Goal: Task Accomplishment & Management: Manage account settings

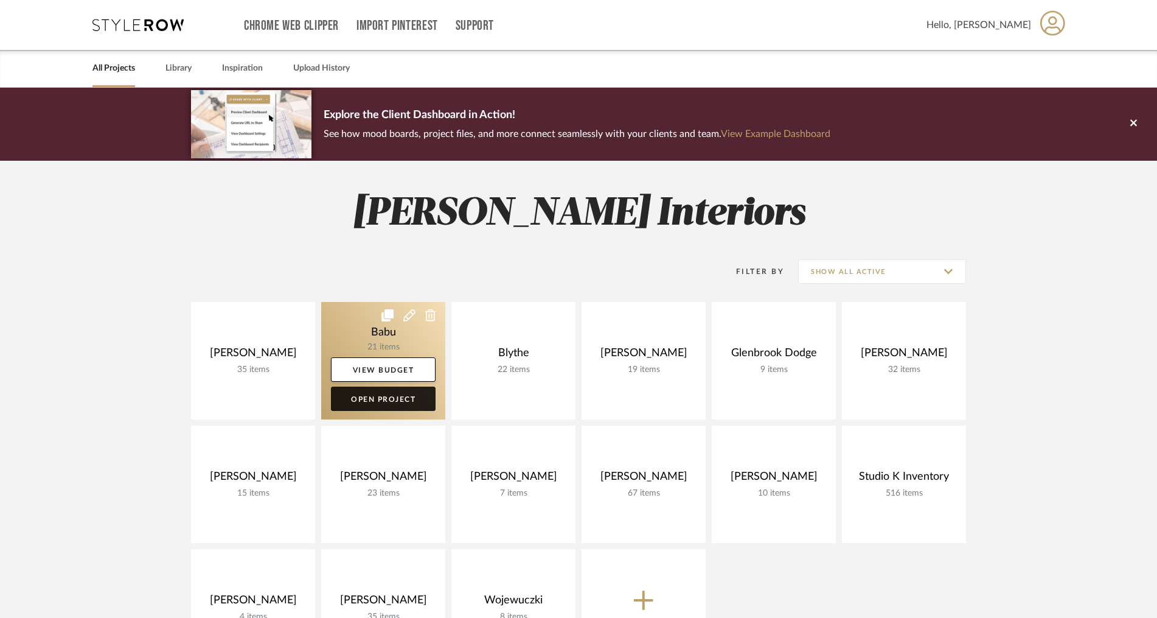
click at [384, 394] on link "Open Project" at bounding box center [383, 398] width 105 height 24
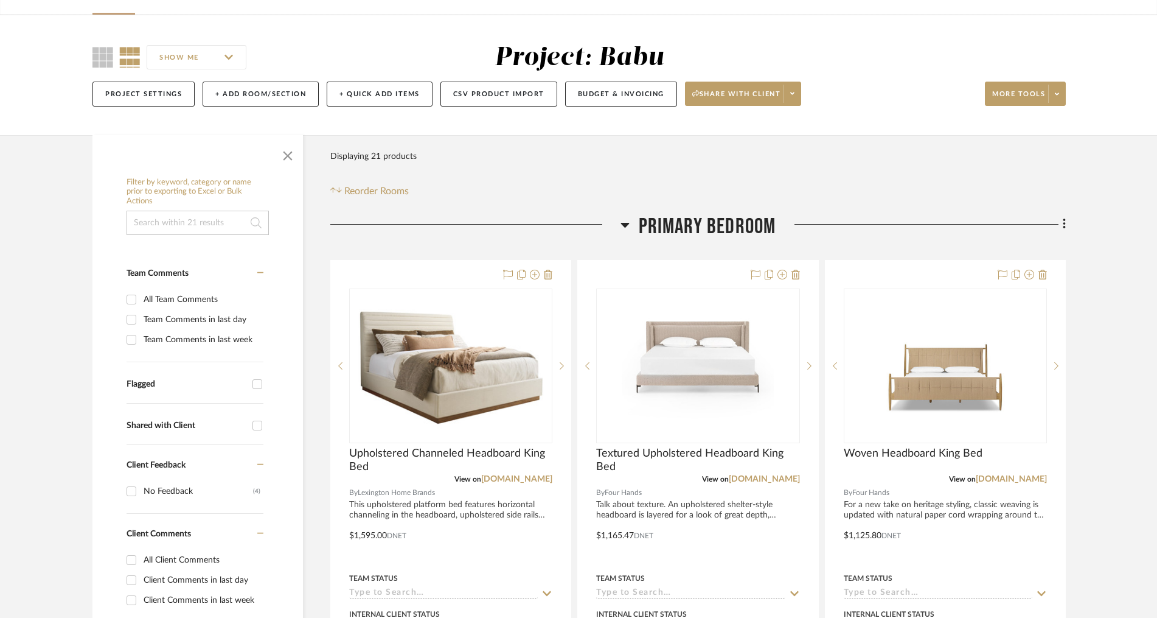
scroll to position [86, 0]
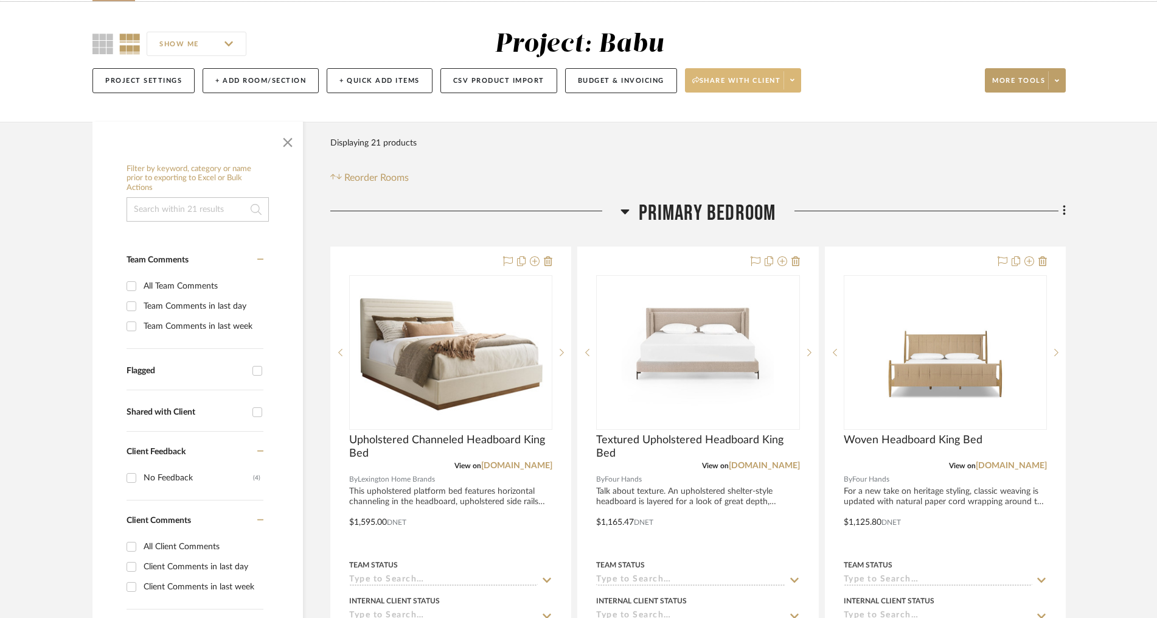
click at [788, 89] on span at bounding box center [792, 80] width 17 height 18
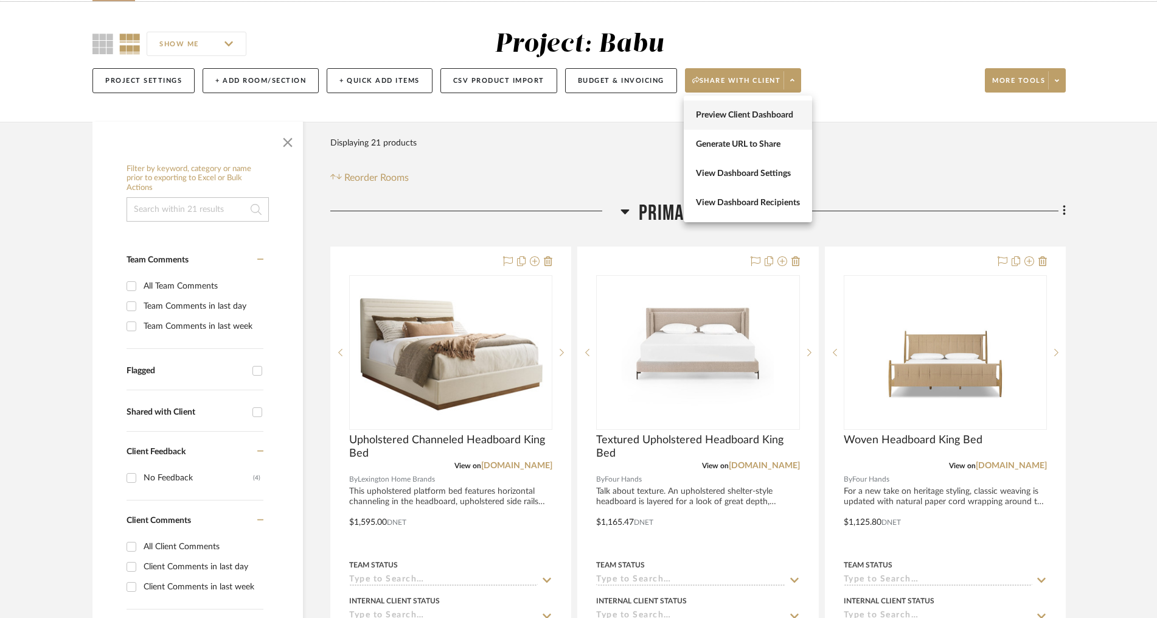
click at [745, 116] on span "Preview Client Dashboard" at bounding box center [748, 115] width 104 height 10
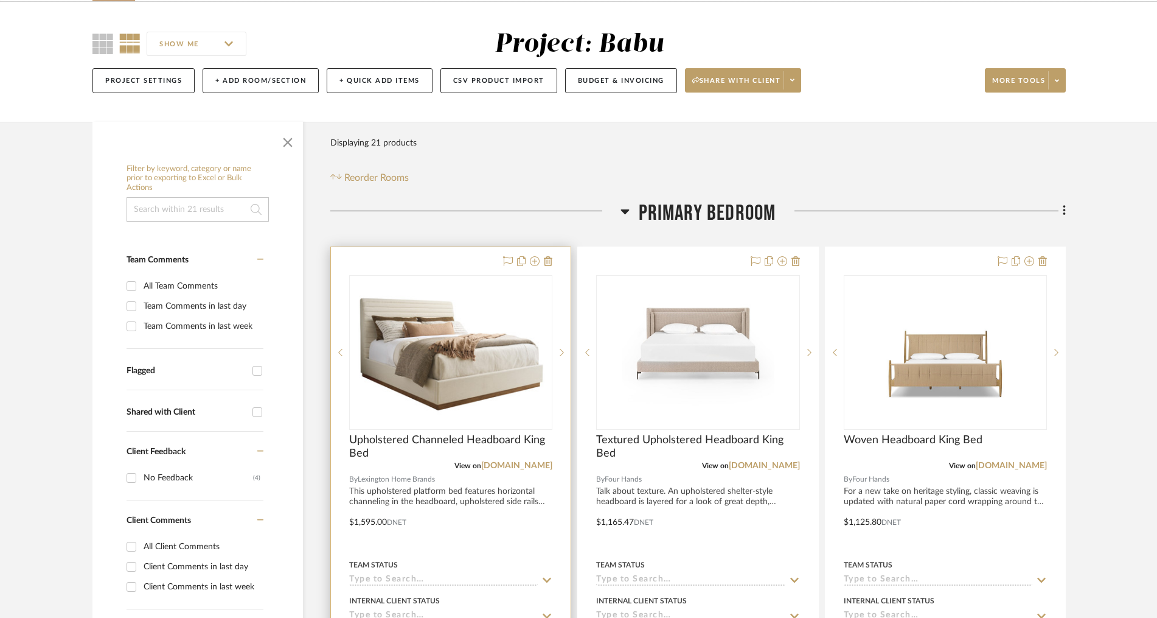
click at [462, 262] on div at bounding box center [451, 513] width 240 height 532
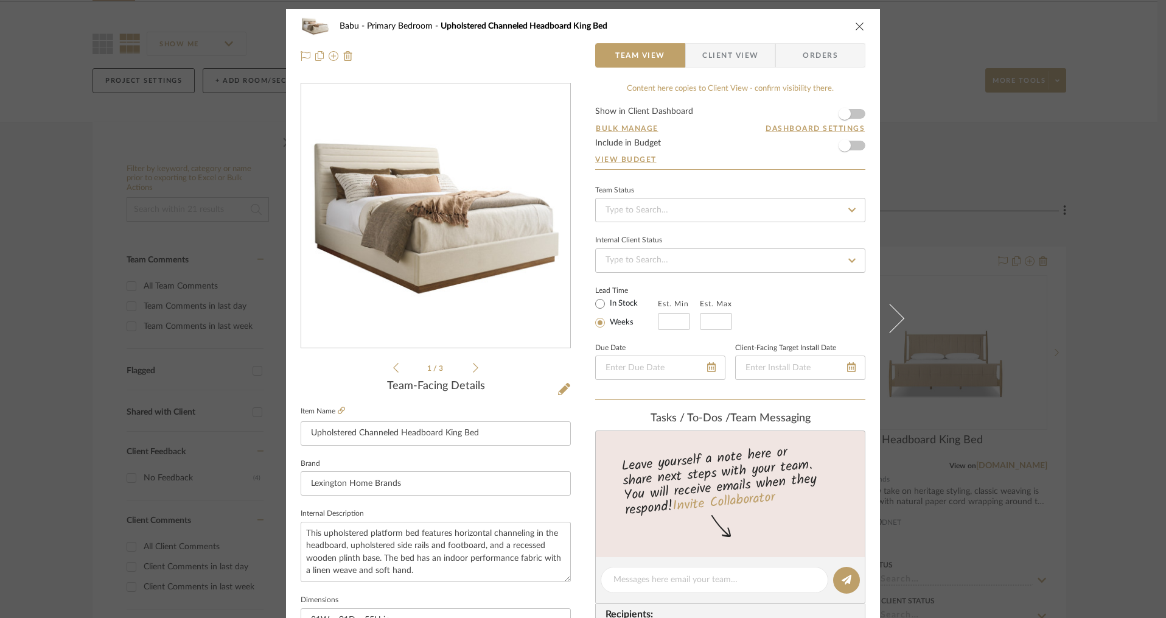
click at [726, 54] on span "Client View" at bounding box center [730, 55] width 56 height 24
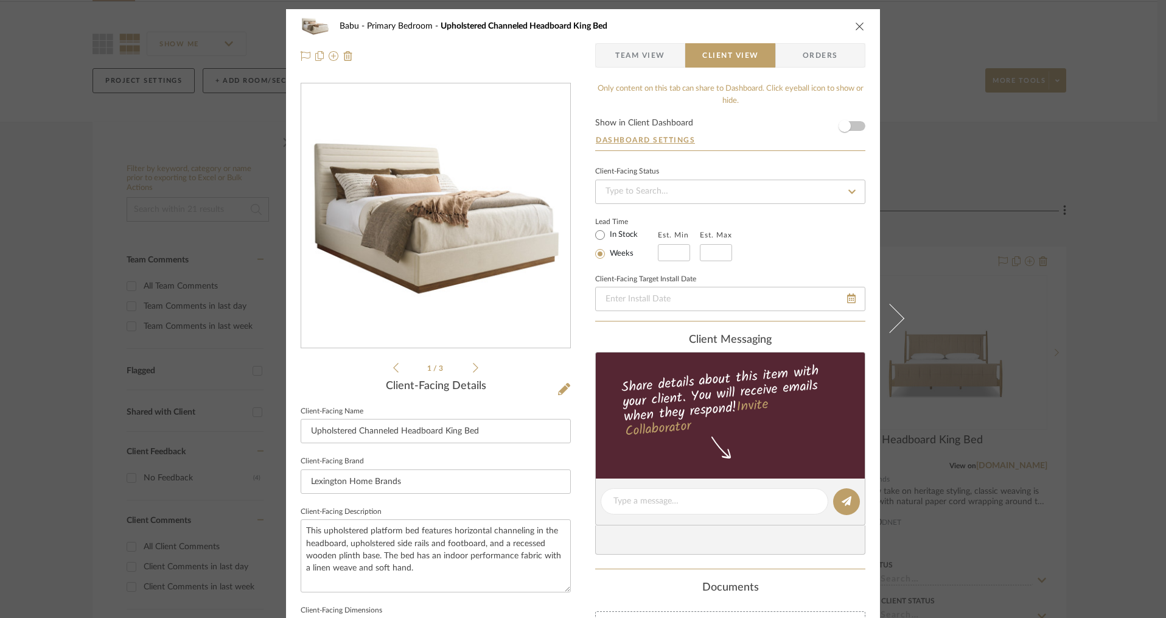
click at [854, 124] on form "Show in Client Dashboard Dashboard Settings" at bounding box center [730, 135] width 270 height 32
click at [854, 127] on form "Show in Client Dashboard Dashboard Settings" at bounding box center [730, 135] width 270 height 32
click at [852, 130] on span "button" at bounding box center [844, 126] width 27 height 27
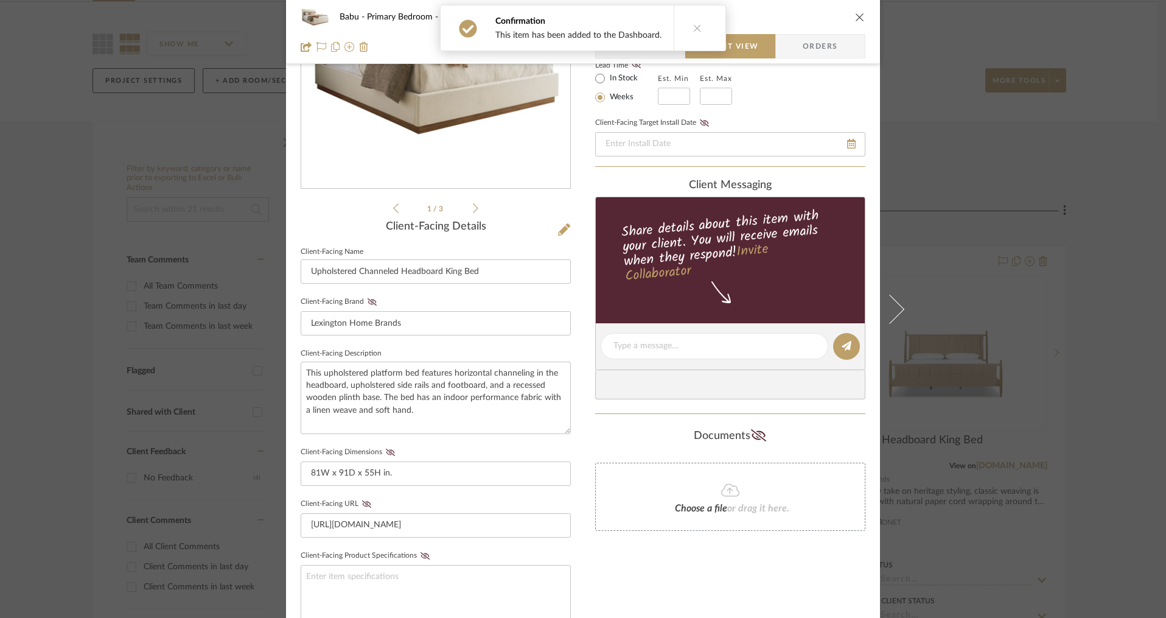
scroll to position [211, 0]
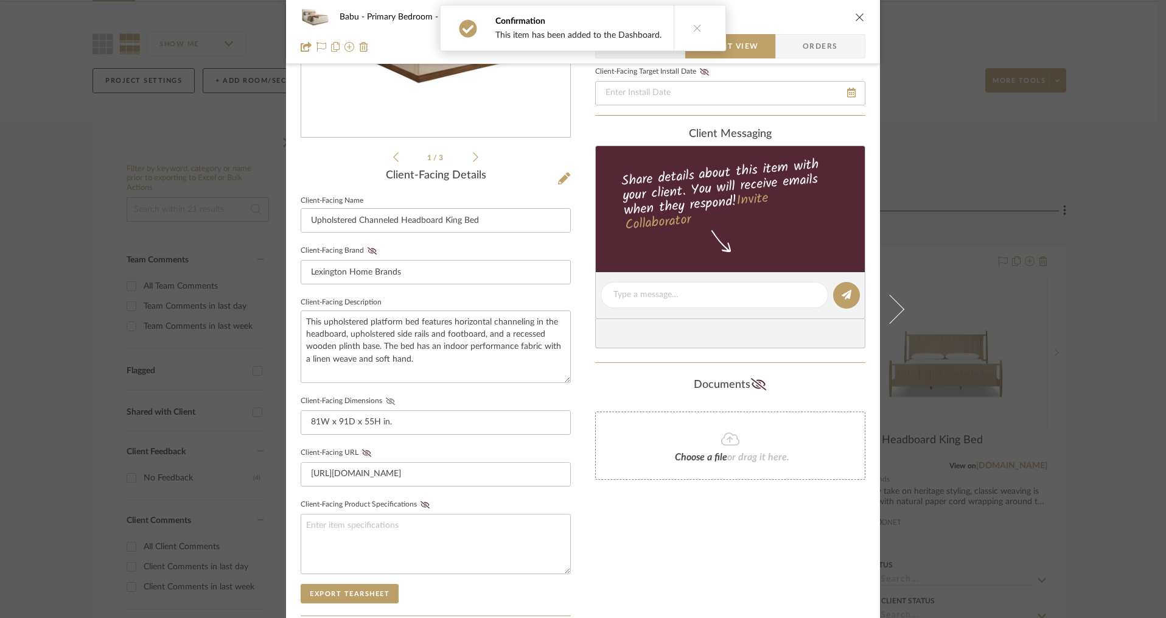
click at [389, 402] on icon at bounding box center [390, 400] width 9 height 7
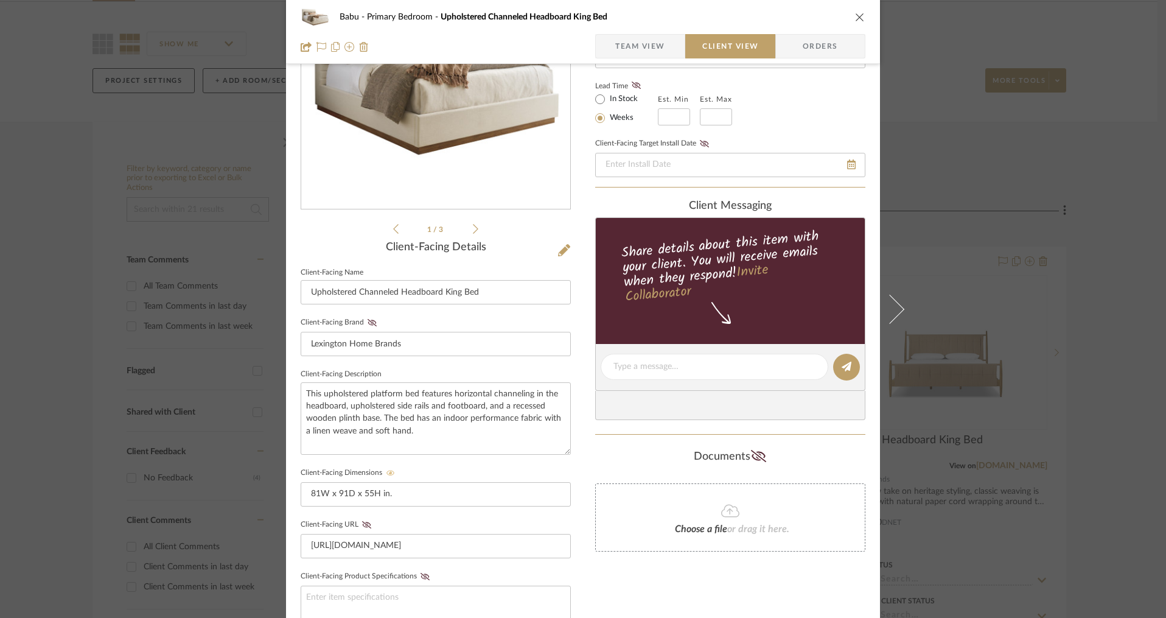
scroll to position [0, 0]
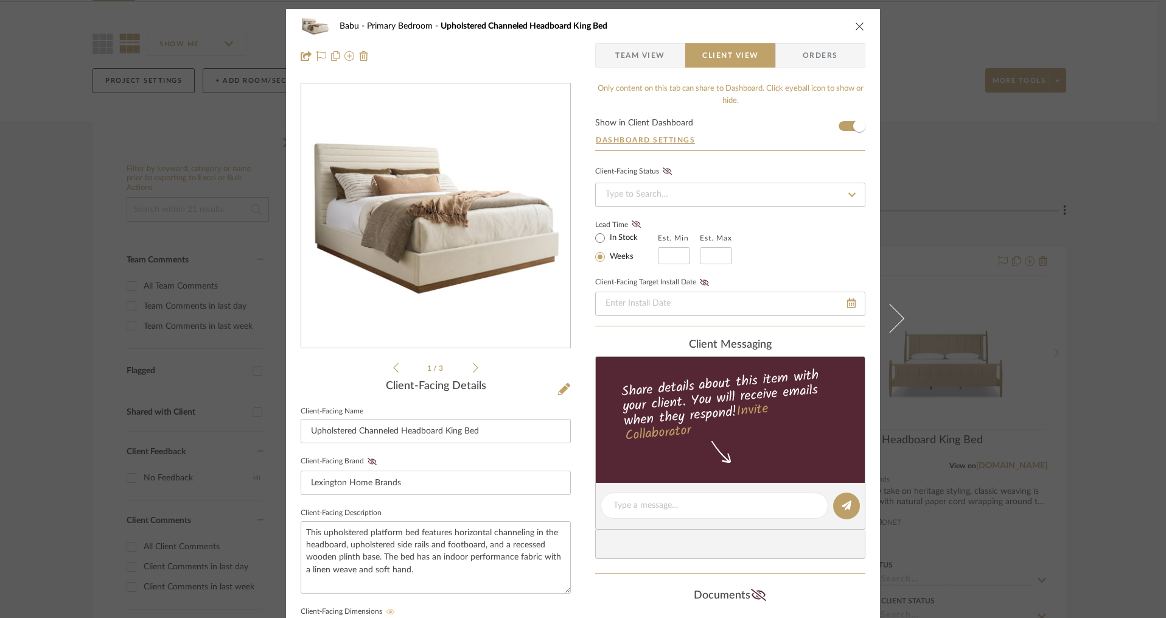
click at [855, 24] on icon "close" at bounding box center [860, 26] width 10 height 10
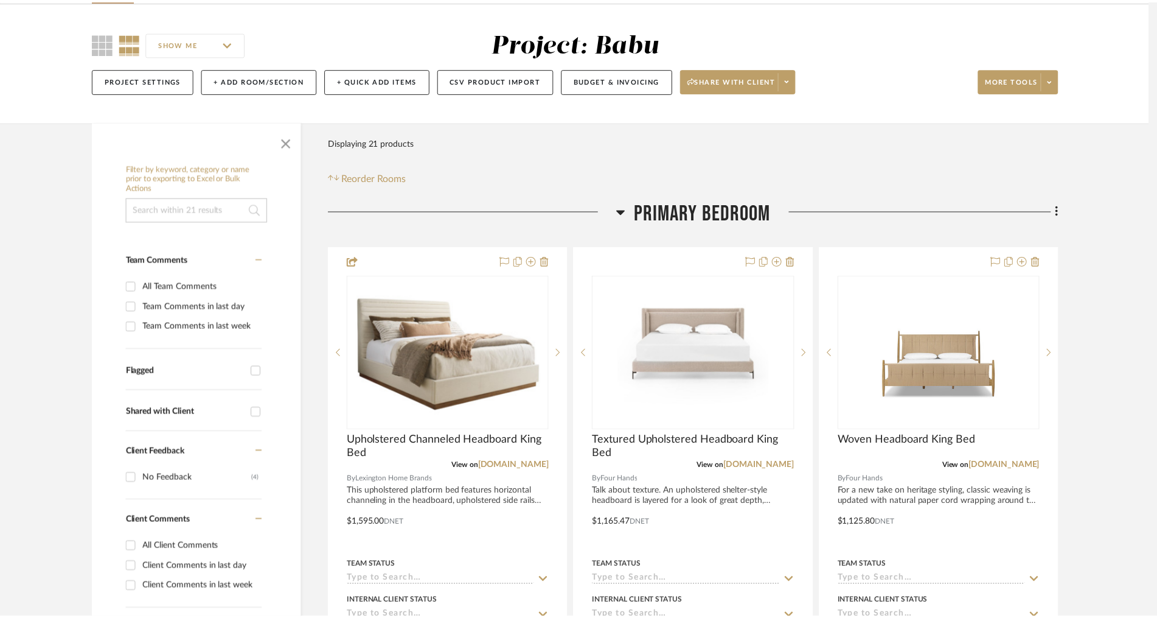
scroll to position [86, 0]
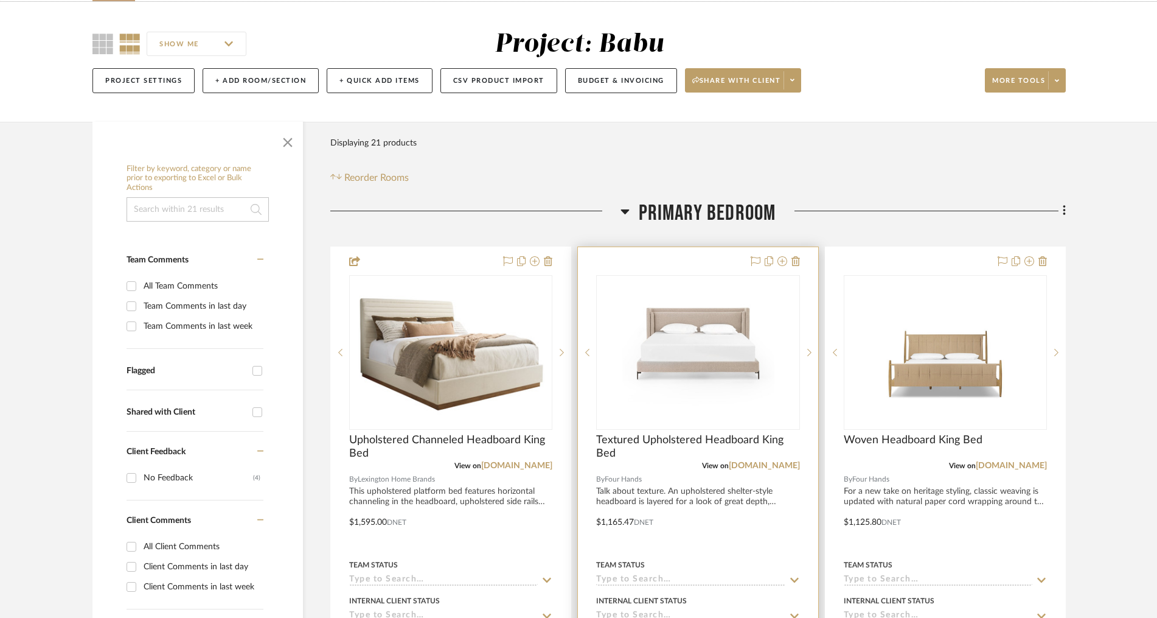
click at [621, 276] on div "0" at bounding box center [698, 352] width 202 height 153
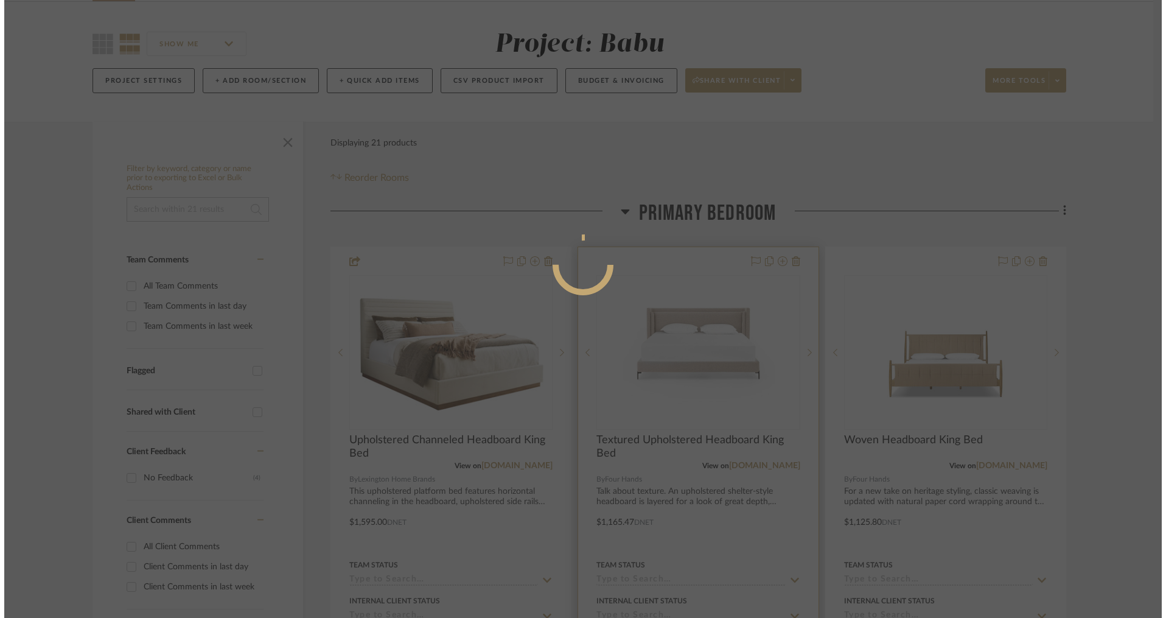
scroll to position [0, 0]
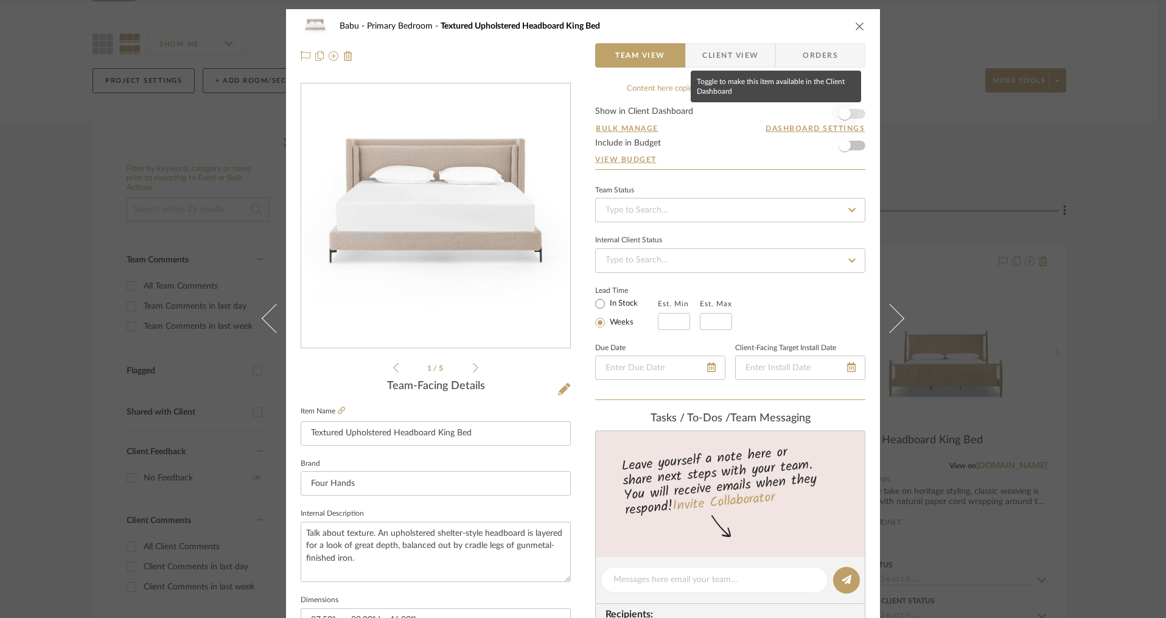
click at [852, 114] on span "button" at bounding box center [844, 113] width 27 height 27
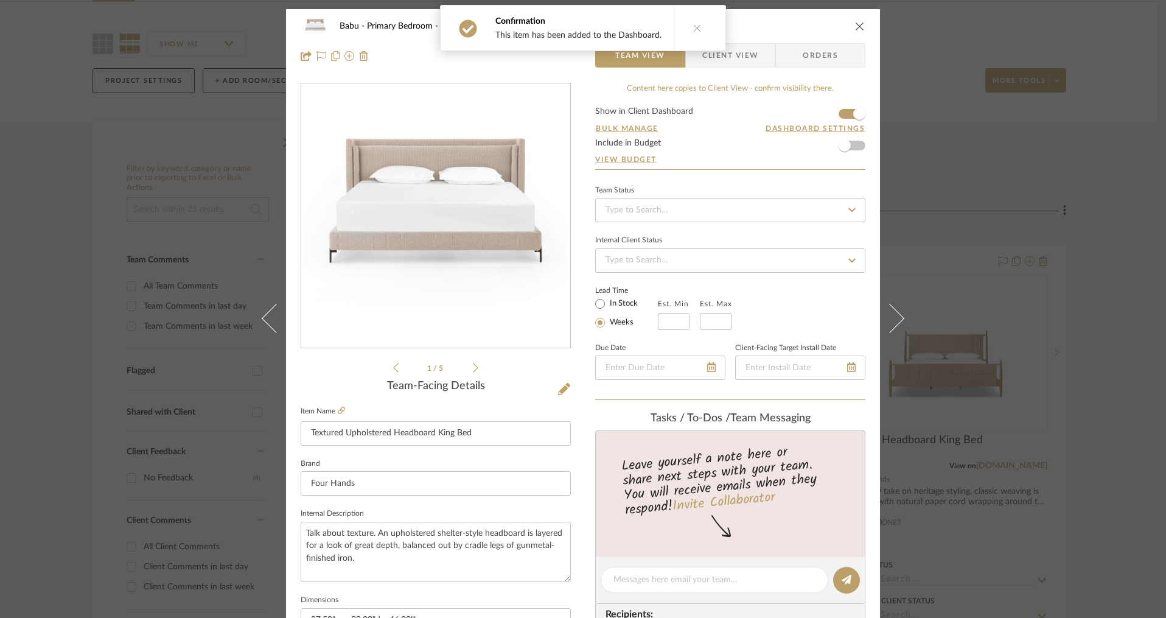
click at [734, 55] on span "Client View" at bounding box center [730, 55] width 56 height 24
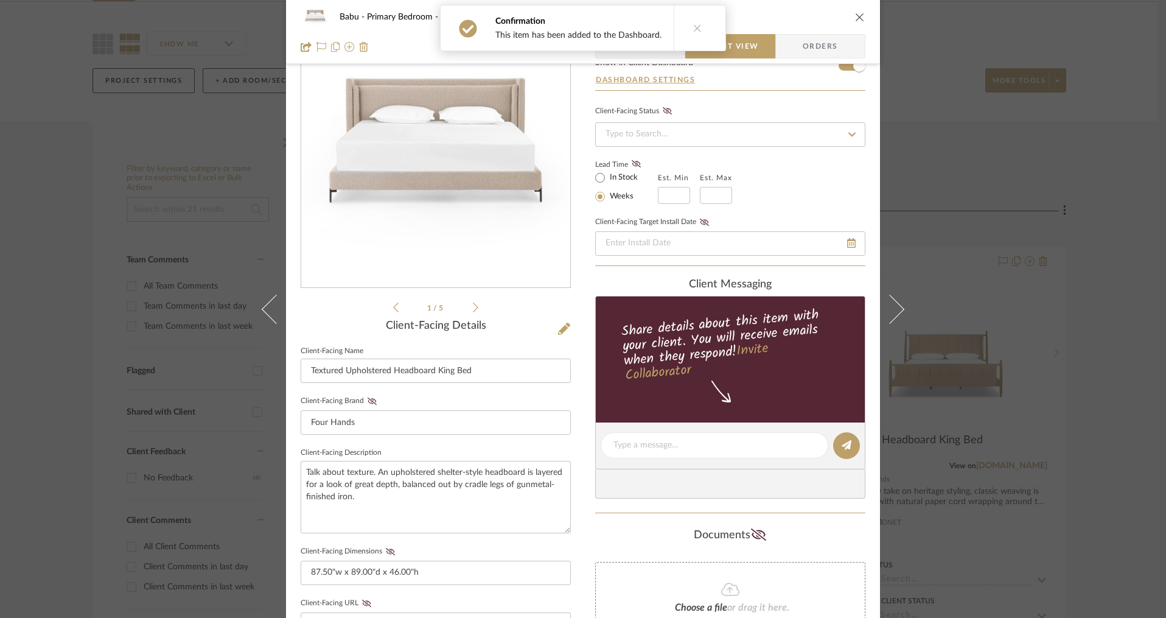
scroll to position [153, 0]
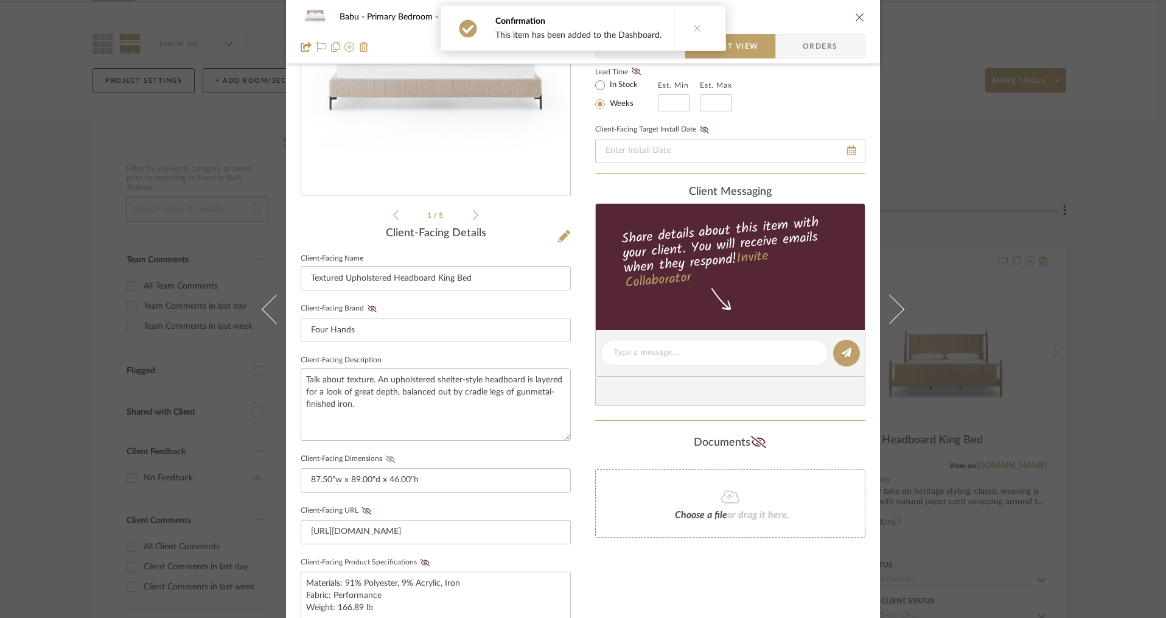
click at [386, 459] on icon at bounding box center [390, 458] width 9 height 7
click at [420, 559] on icon at bounding box center [424, 562] width 9 height 7
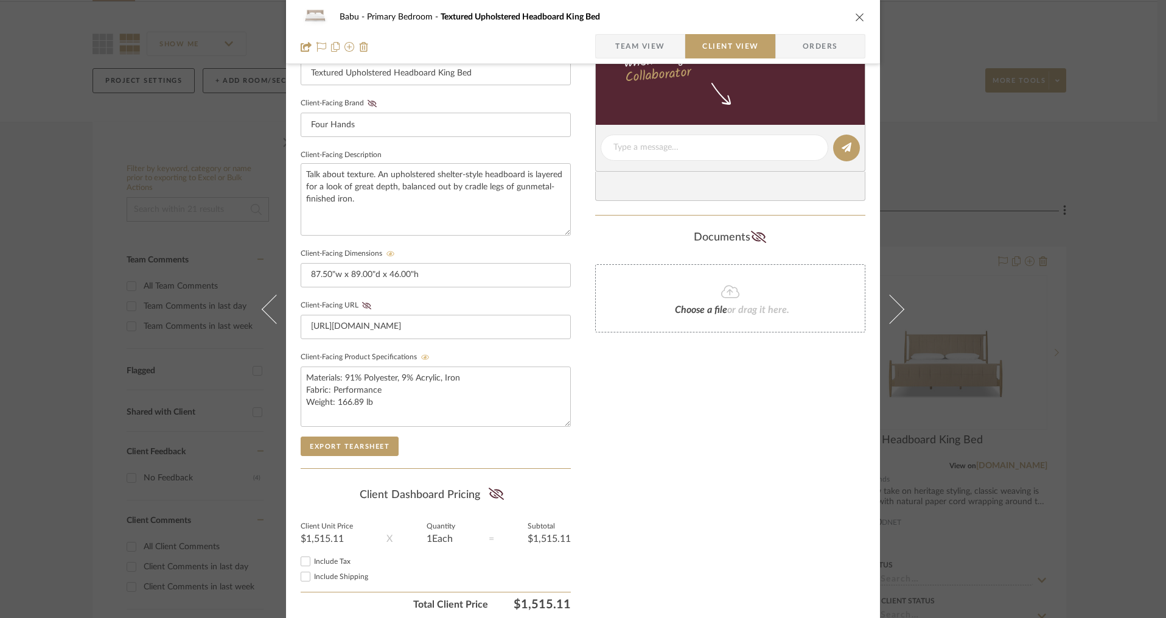
scroll to position [0, 0]
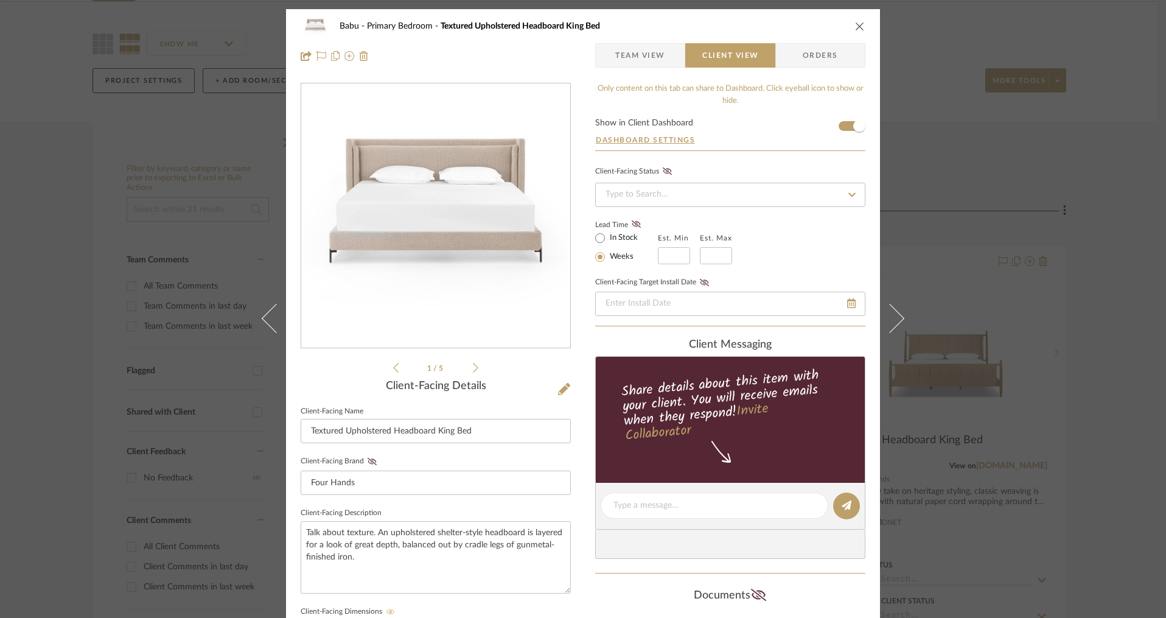
click at [855, 26] on icon "close" at bounding box center [860, 26] width 10 height 10
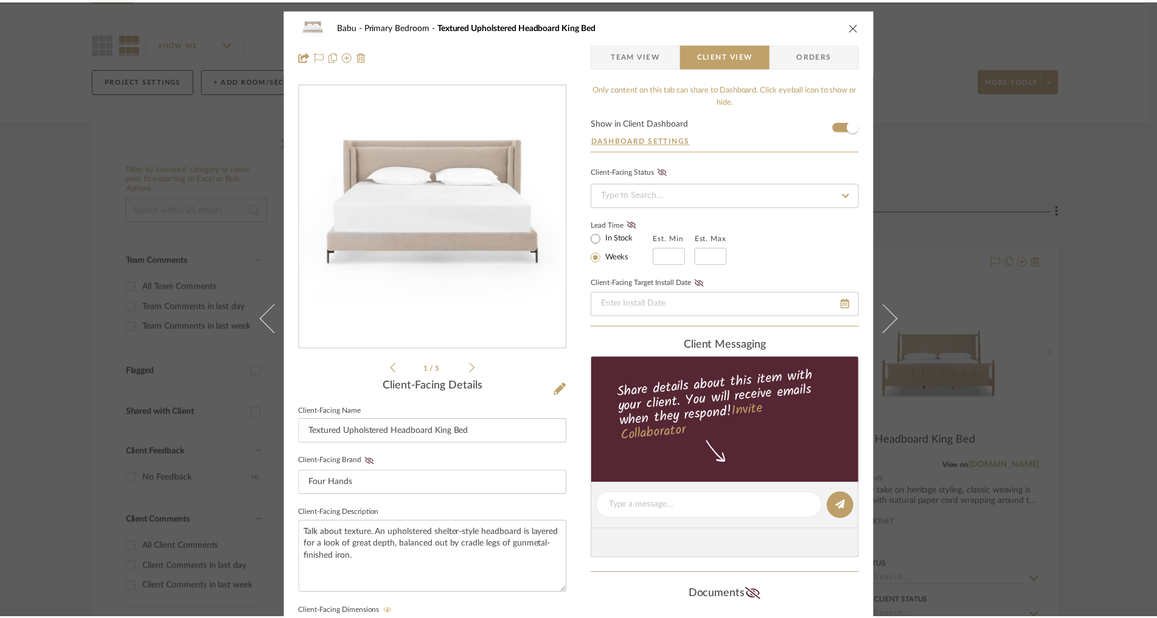
scroll to position [86, 0]
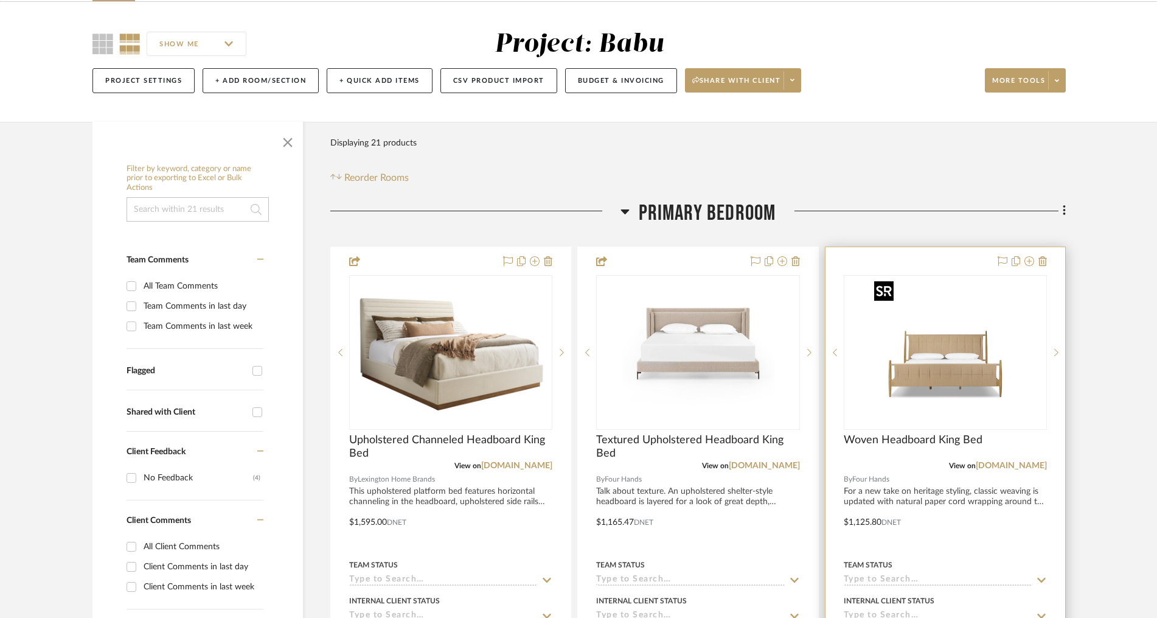
click at [941, 277] on img "0" at bounding box center [955, 352] width 152 height 152
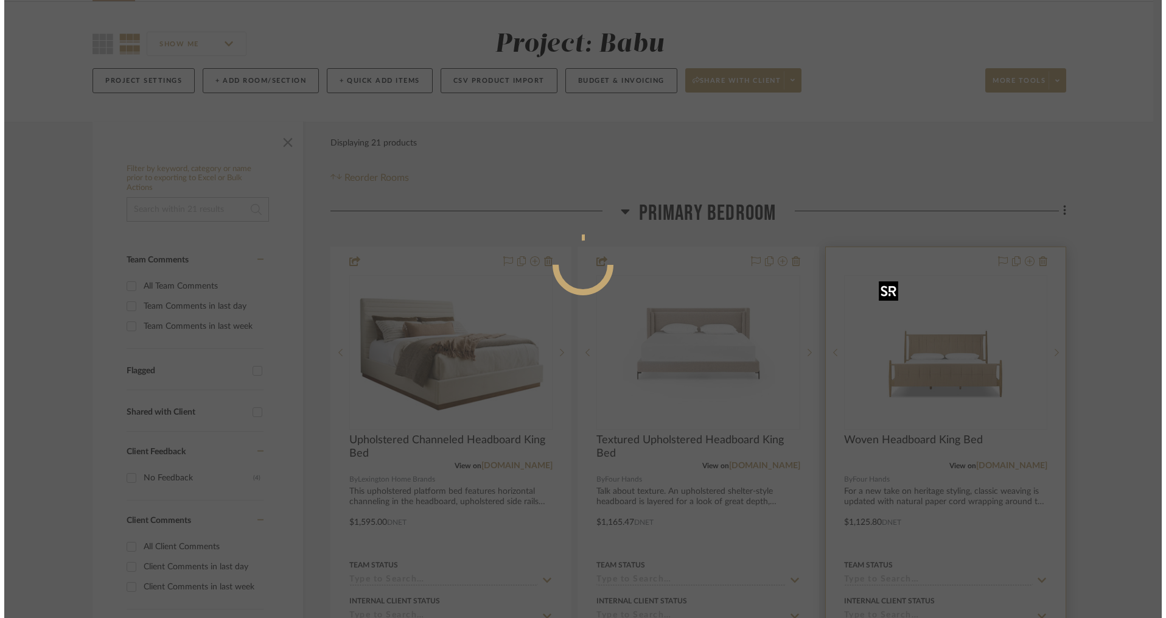
scroll to position [0, 0]
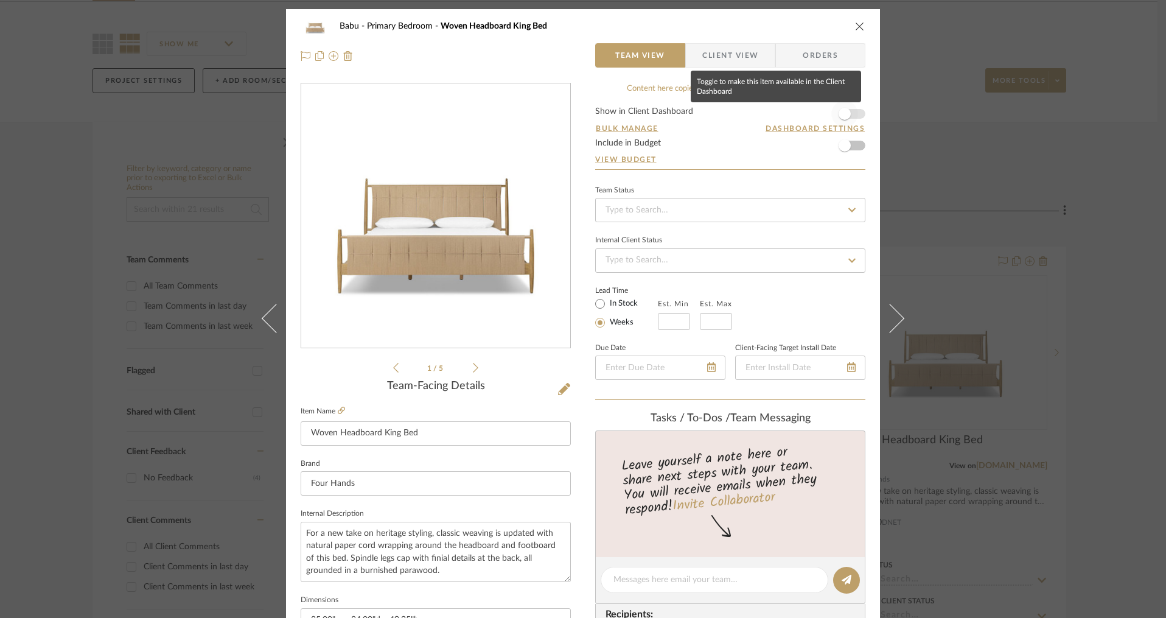
click at [849, 112] on span "button" at bounding box center [844, 113] width 27 height 27
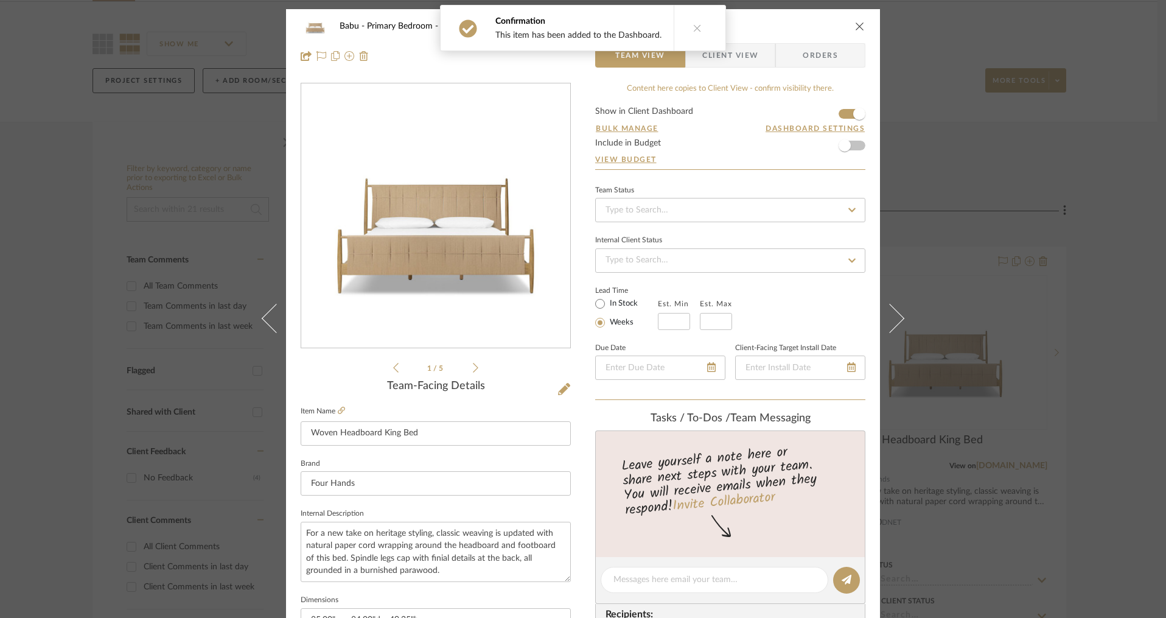
click at [736, 53] on span "Client View" at bounding box center [730, 55] width 56 height 24
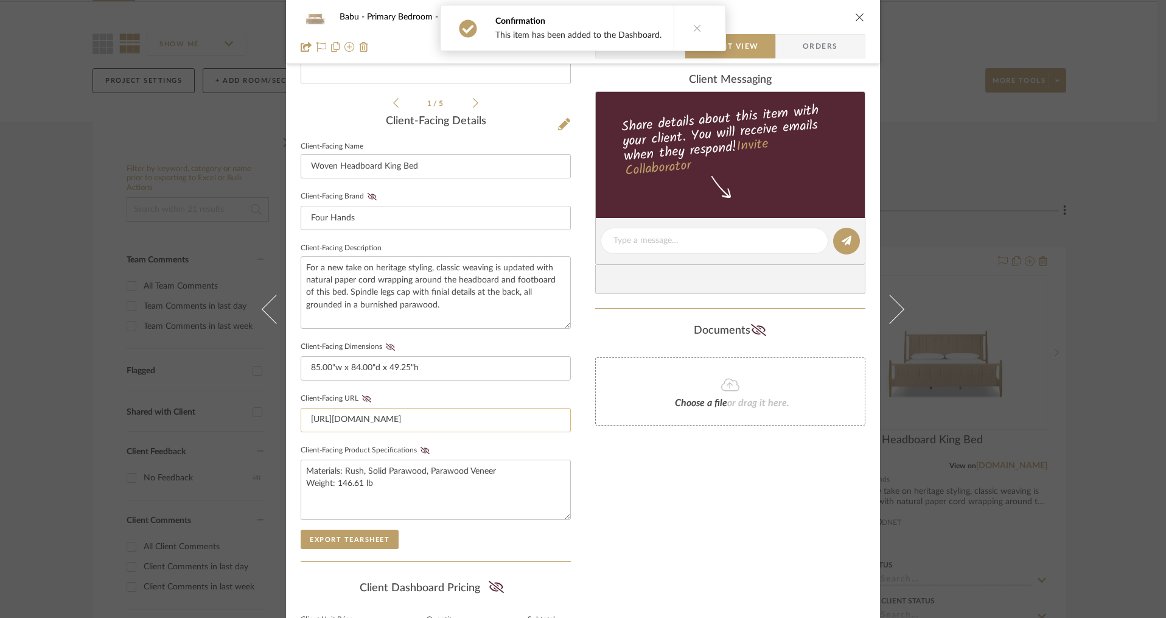
scroll to position [279, 0]
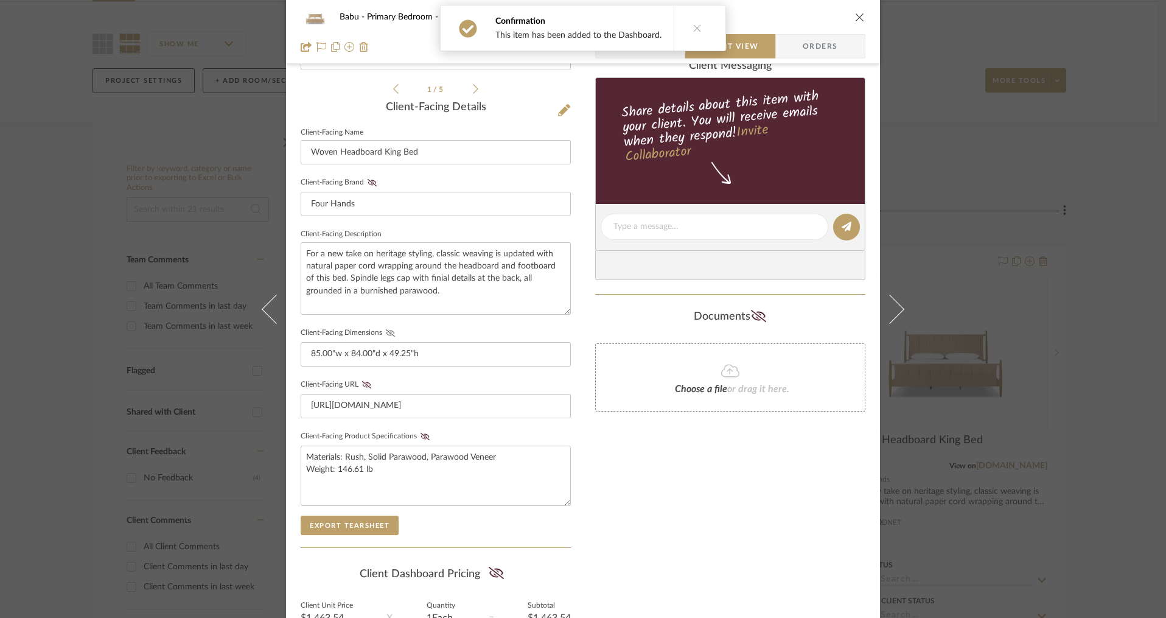
click at [386, 333] on icon at bounding box center [390, 332] width 9 height 7
click at [422, 436] on icon at bounding box center [424, 436] width 9 height 7
click at [651, 505] on div "Only content on this tab can share to Dashboard. Click eyeball icon to show or …" at bounding box center [730, 249] width 270 height 891
click at [855, 18] on icon "close" at bounding box center [860, 17] width 10 height 10
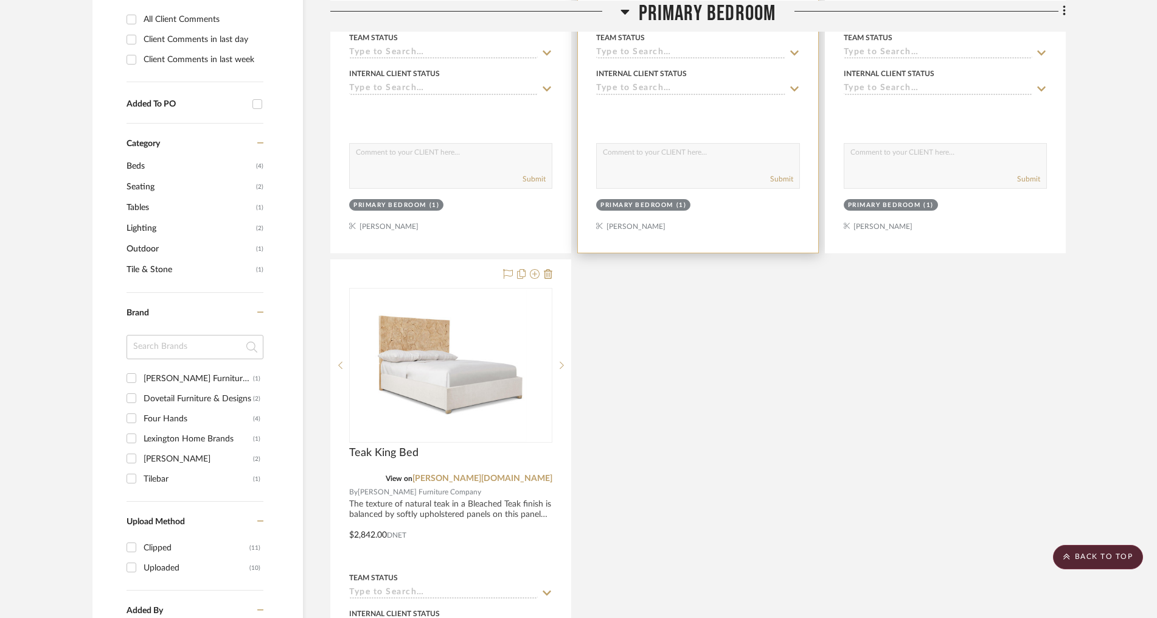
scroll to position [705, 0]
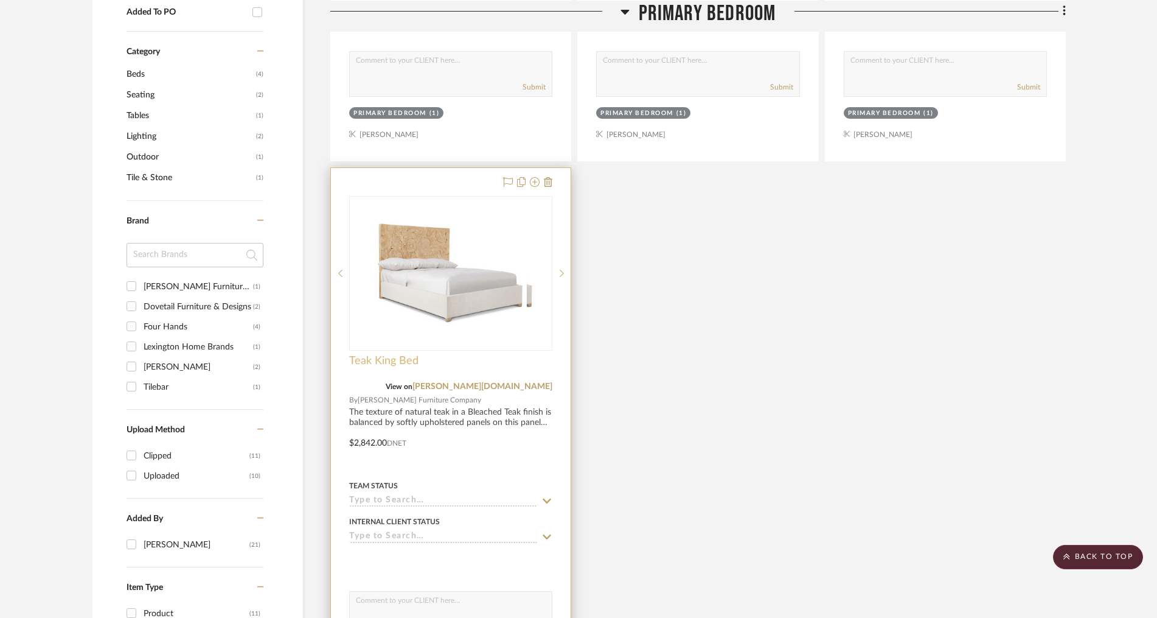
click at [408, 357] on span "Teak King Bed" at bounding box center [383, 360] width 69 height 13
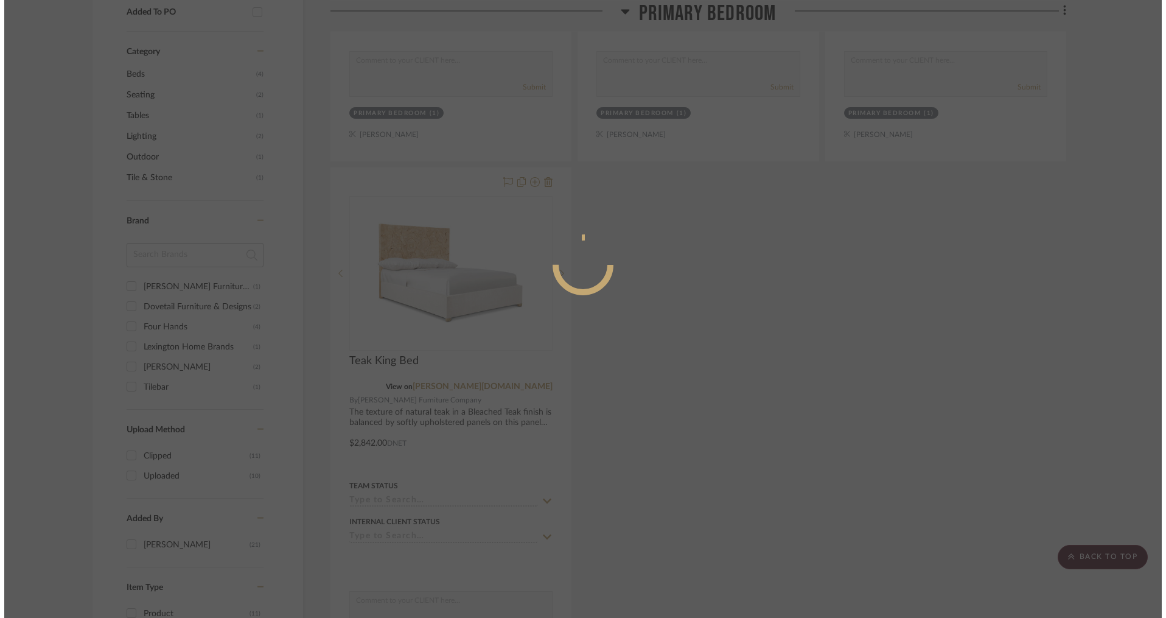
scroll to position [0, 0]
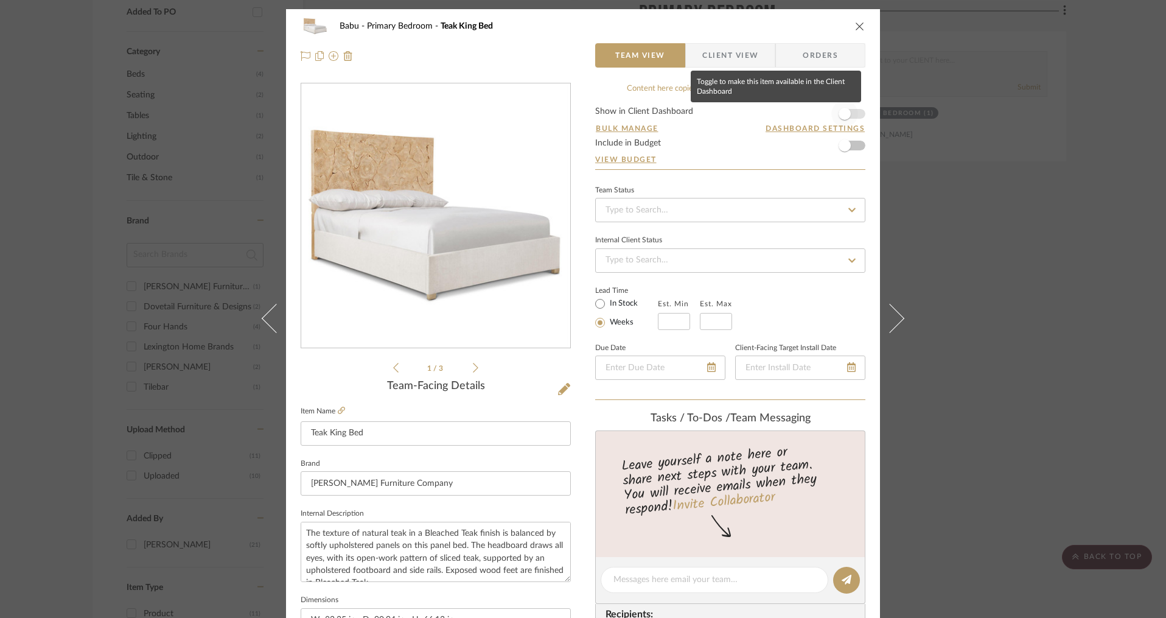
click at [851, 115] on span "button" at bounding box center [844, 113] width 27 height 27
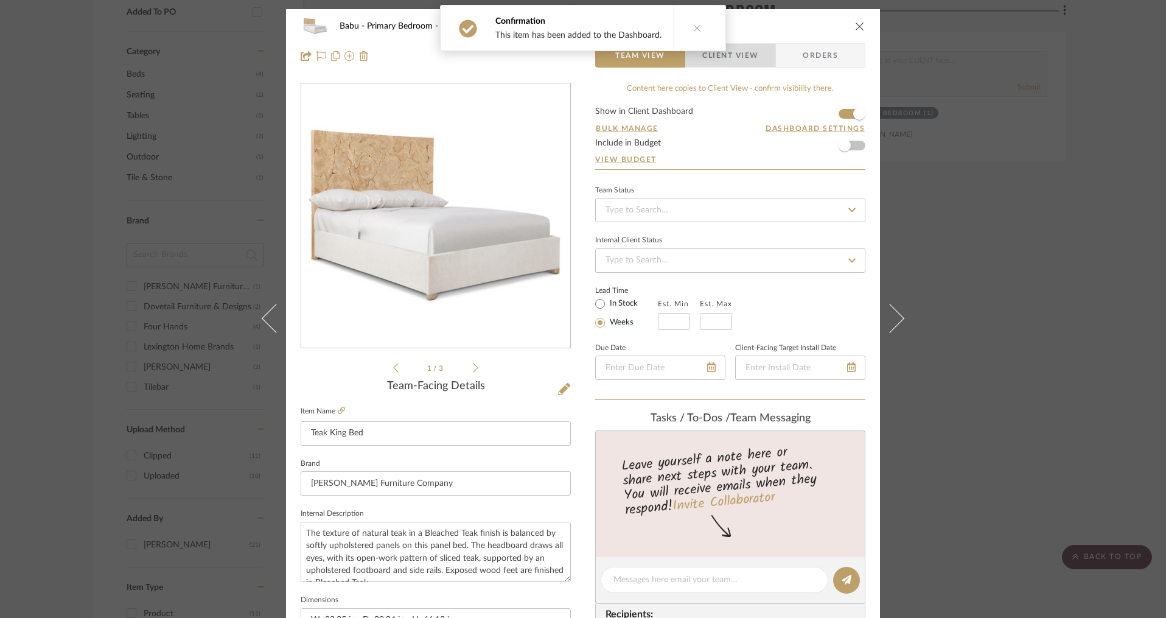
click at [745, 53] on span "Client View" at bounding box center [730, 55] width 56 height 24
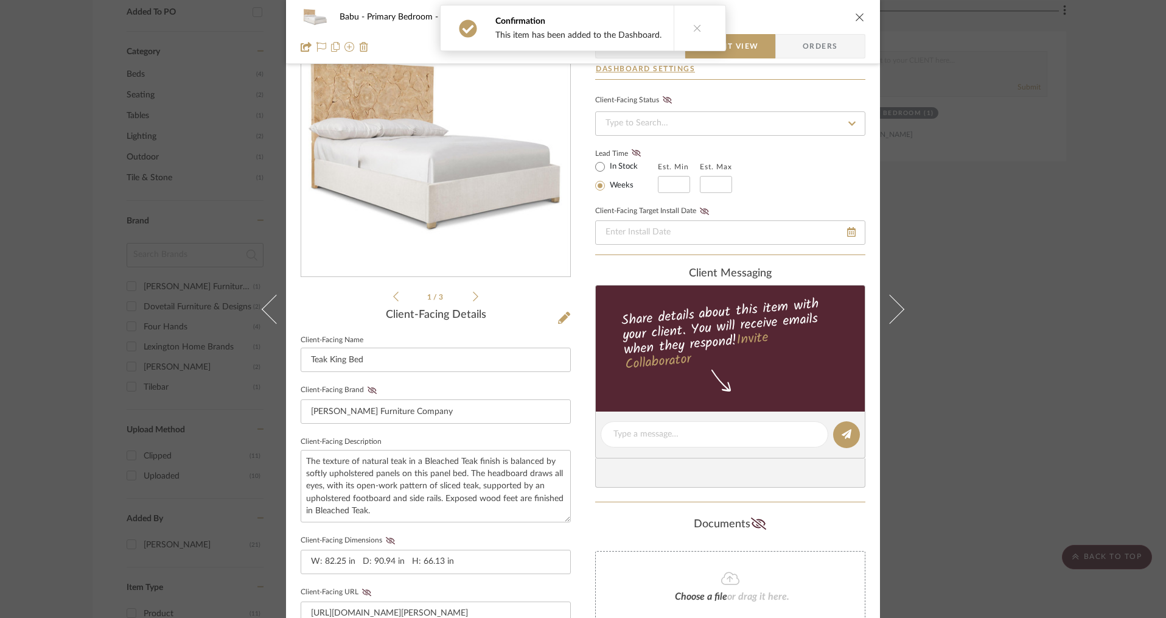
scroll to position [197, 0]
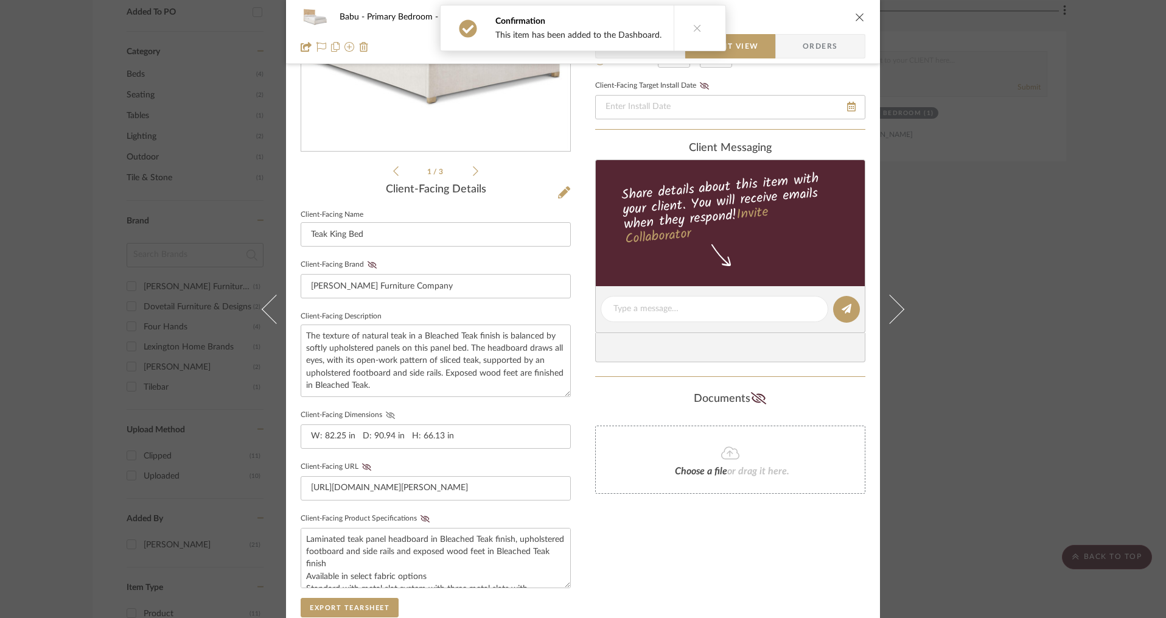
click at [386, 412] on icon at bounding box center [390, 414] width 9 height 7
click at [420, 515] on icon at bounding box center [424, 518] width 9 height 7
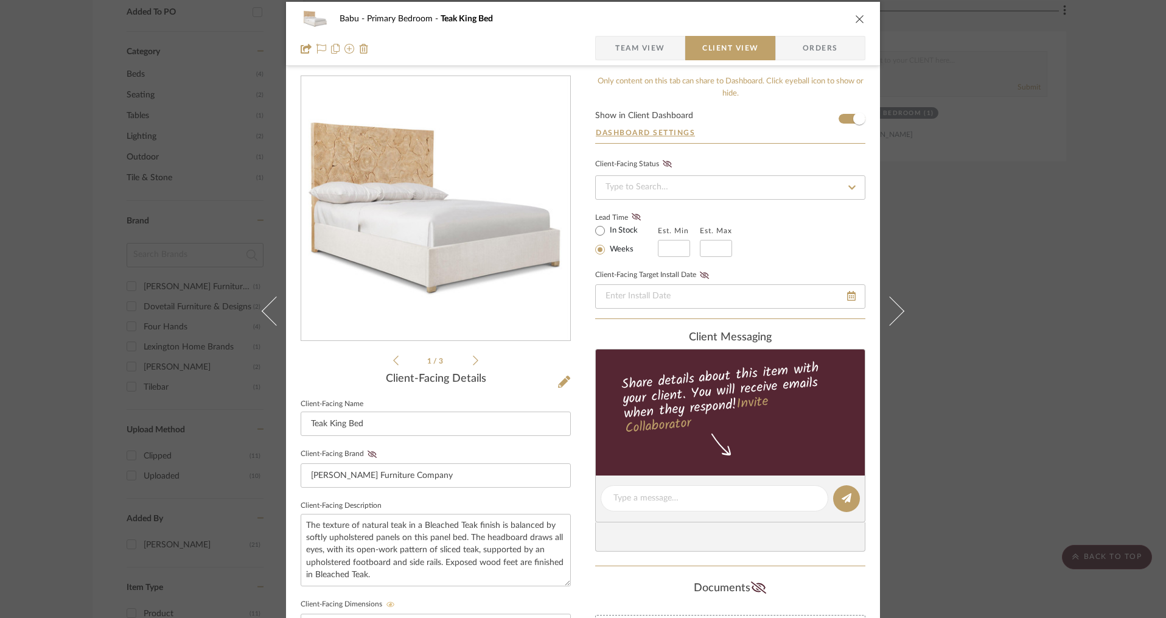
scroll to position [0, 0]
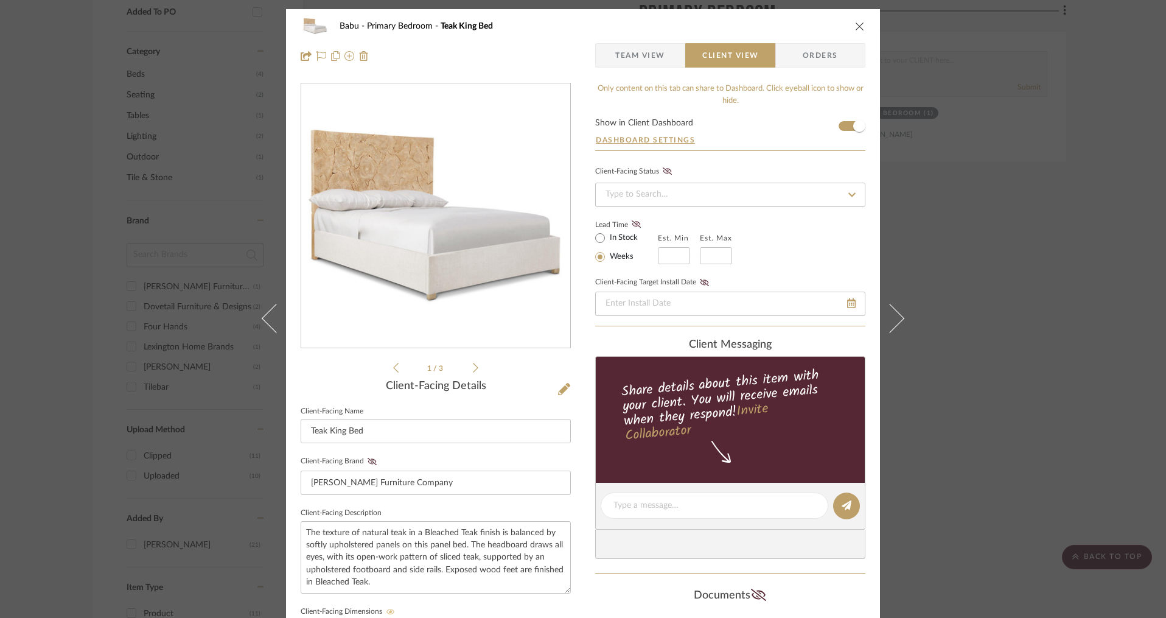
click at [854, 21] on button "close" at bounding box center [859, 26] width 11 height 11
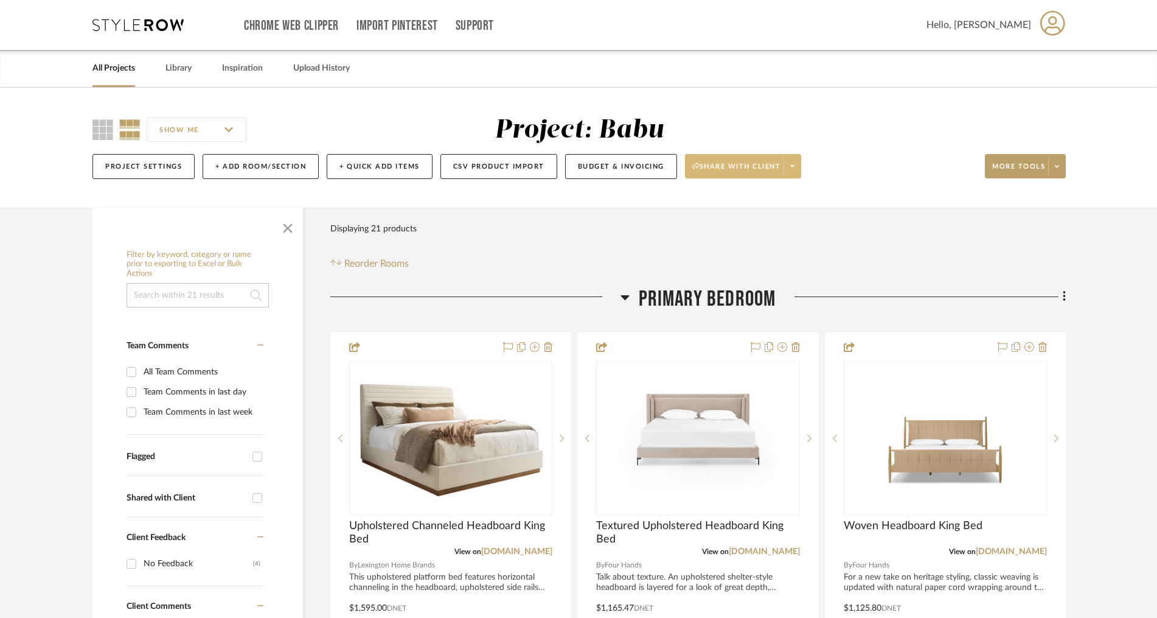
click at [793, 167] on icon at bounding box center [792, 165] width 4 height 7
click at [742, 200] on span "Preview Client Dashboard" at bounding box center [748, 201] width 104 height 10
click at [796, 171] on span at bounding box center [792, 166] width 17 height 18
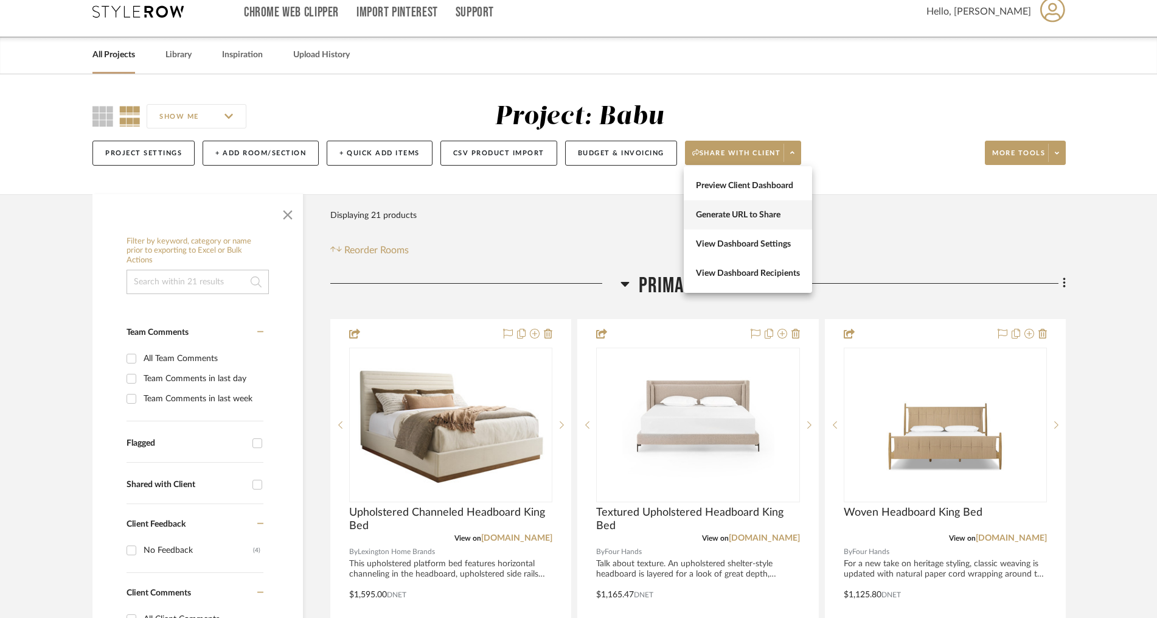
scroll to position [16, 0]
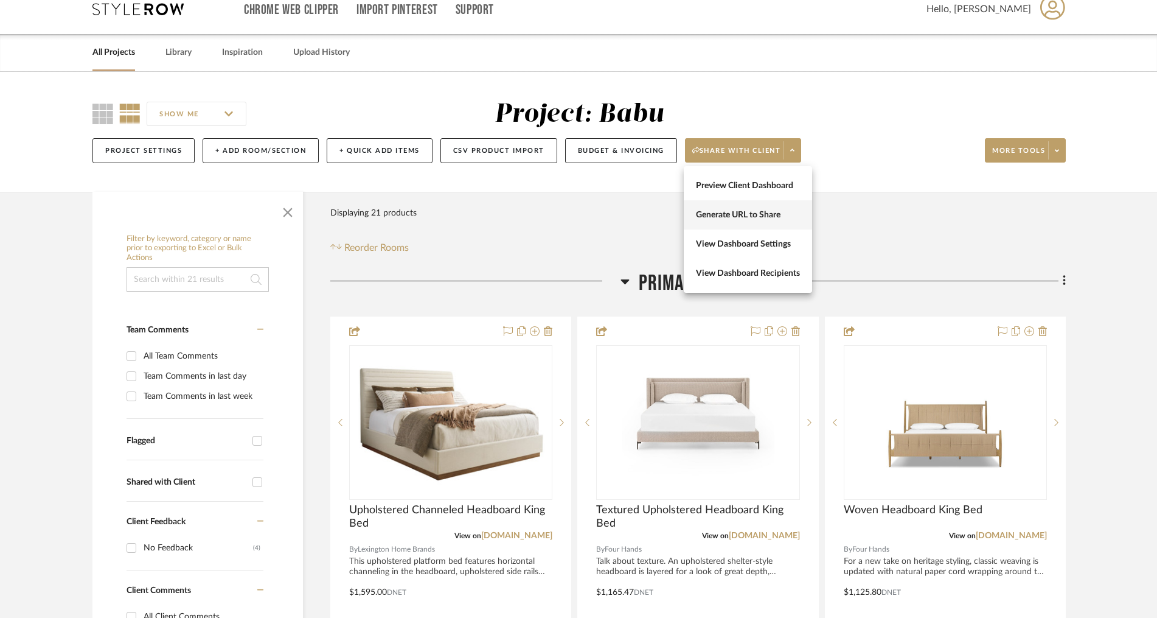
click at [759, 209] on span "Generate URL to Share" at bounding box center [748, 214] width 104 height 10
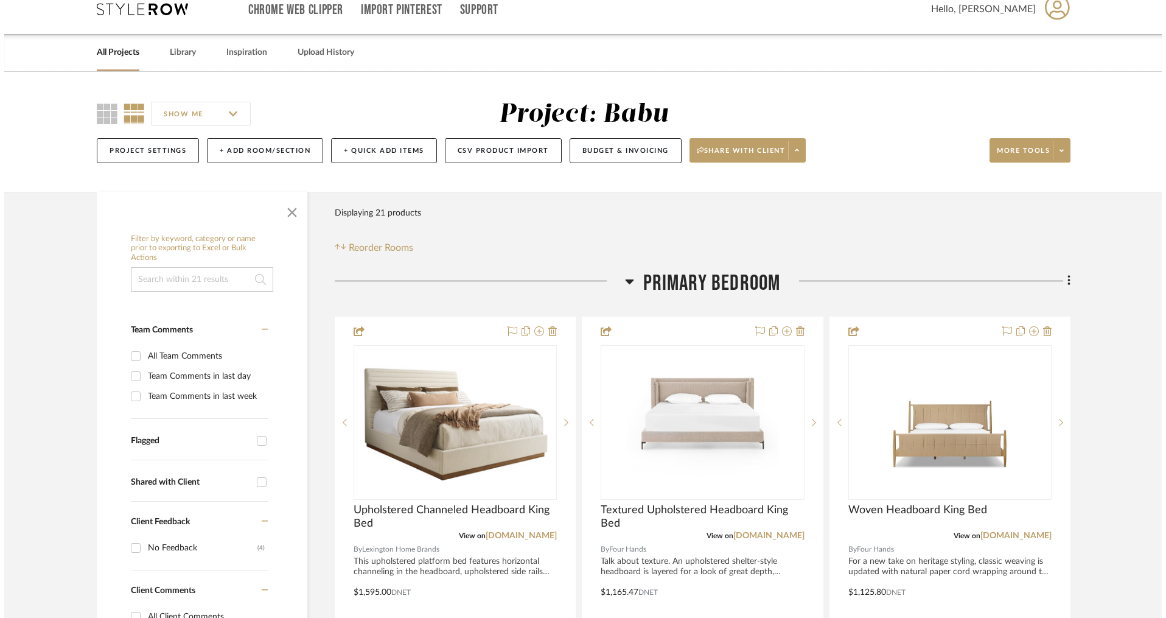
scroll to position [0, 0]
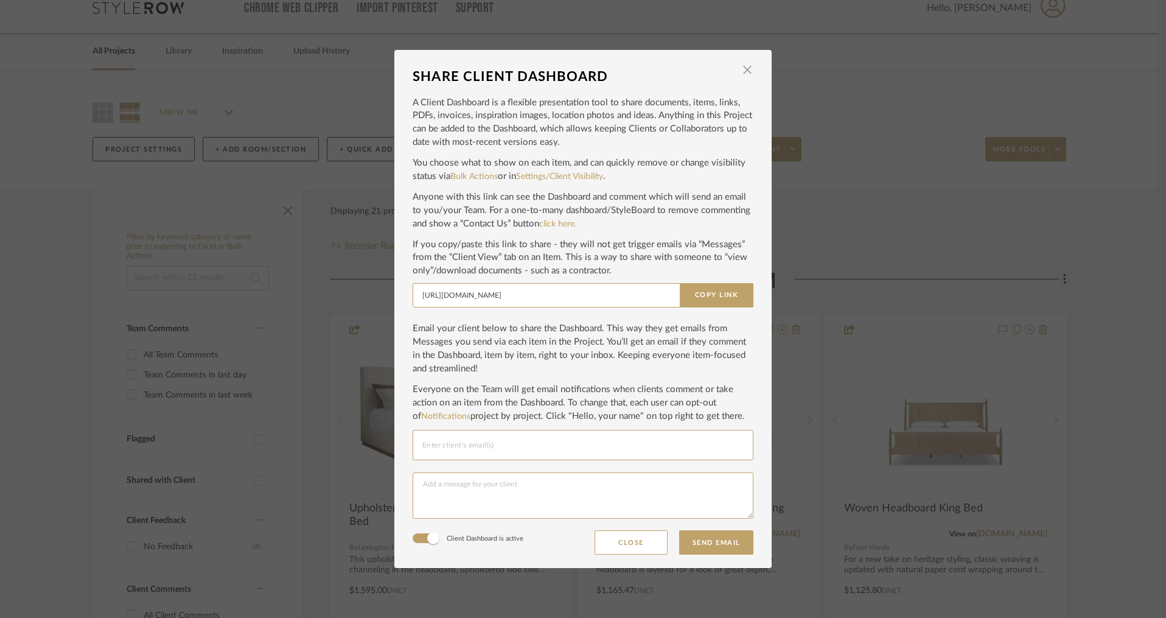
drag, startPoint x: 712, startPoint y: 299, endPoint x: 747, endPoint y: 161, distance: 142.0
click at [714, 298] on button "Copy Link" at bounding box center [717, 295] width 74 height 24
drag, startPoint x: 740, startPoint y: 66, endPoint x: 637, endPoint y: 4, distance: 120.6
click at [740, 66] on span "button" at bounding box center [747, 70] width 24 height 24
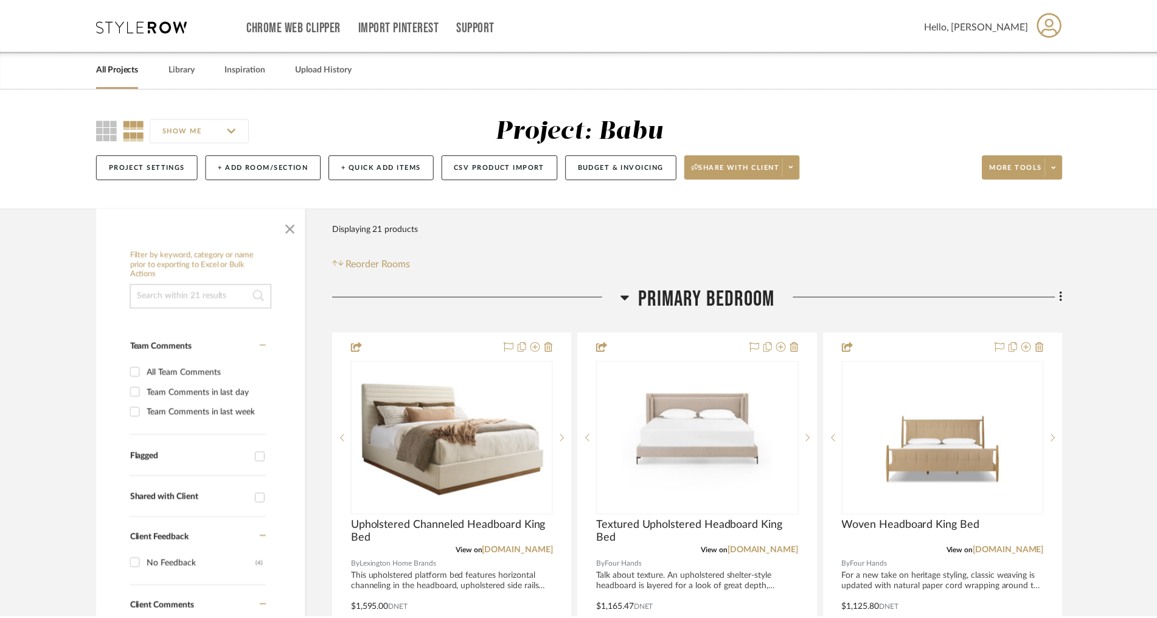
scroll to position [17, 0]
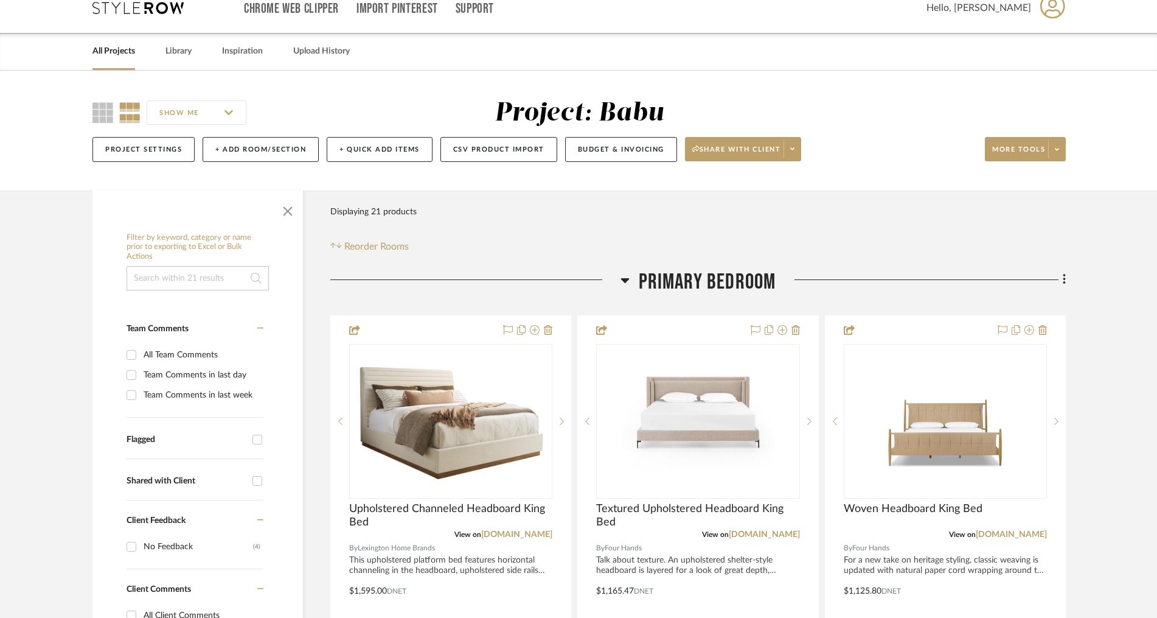
click at [119, 53] on link "All Projects" at bounding box center [113, 51] width 43 height 16
